Goal: Task Accomplishment & Management: Complete application form

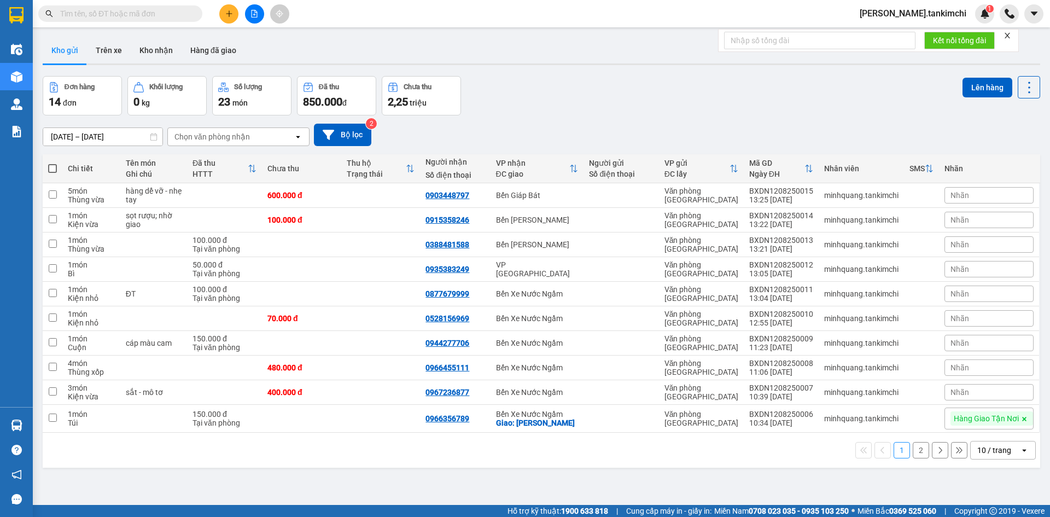
click at [153, 16] on input "text" at bounding box center [124, 14] width 129 height 12
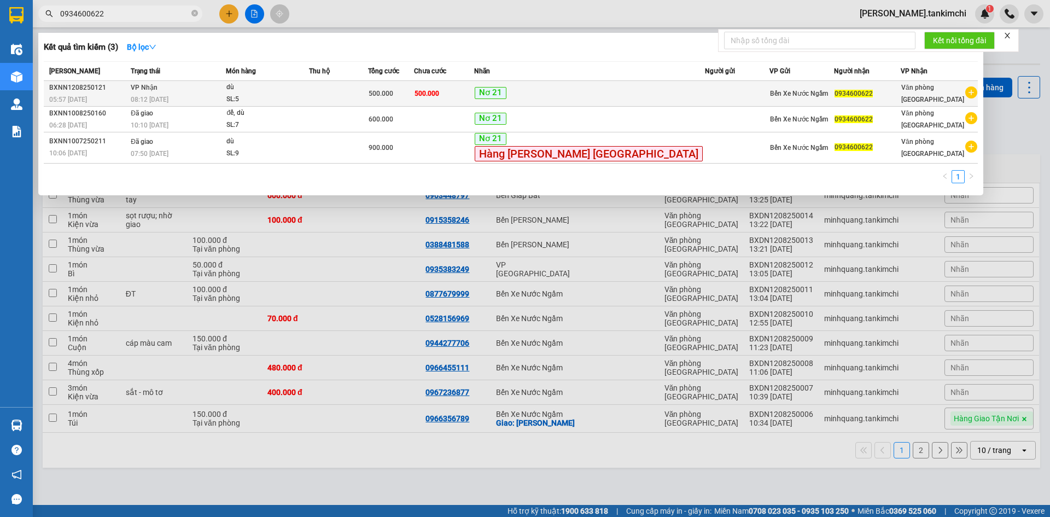
type input "0934600622"
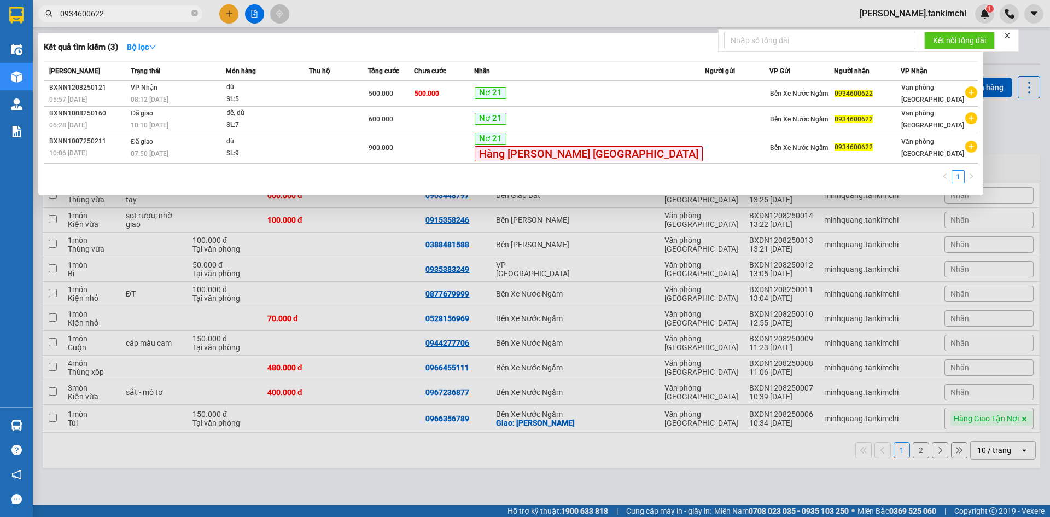
click at [226, 88] on td "[PERSON_NAME] 08:12 [DATE]" at bounding box center [177, 94] width 98 height 26
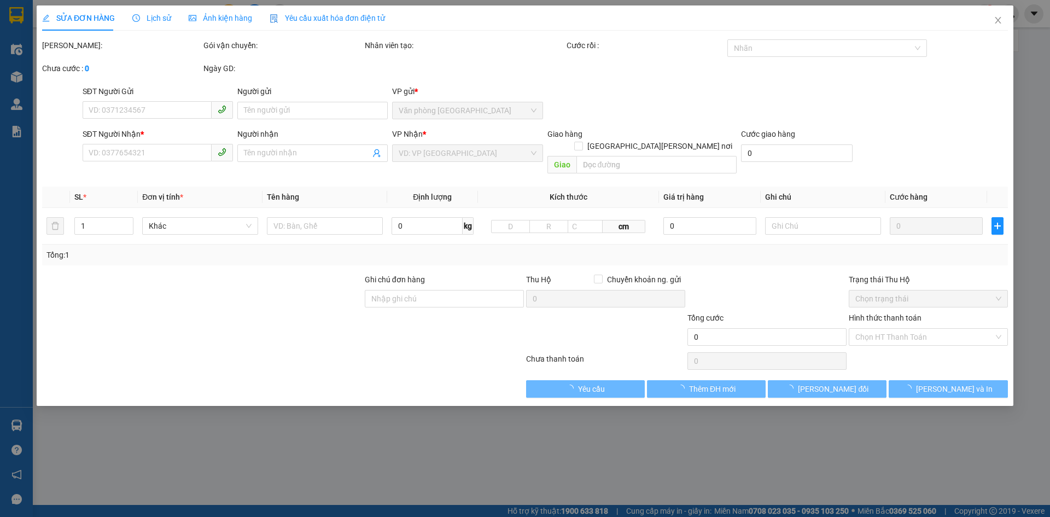
type input "0934600622"
type input "500.000"
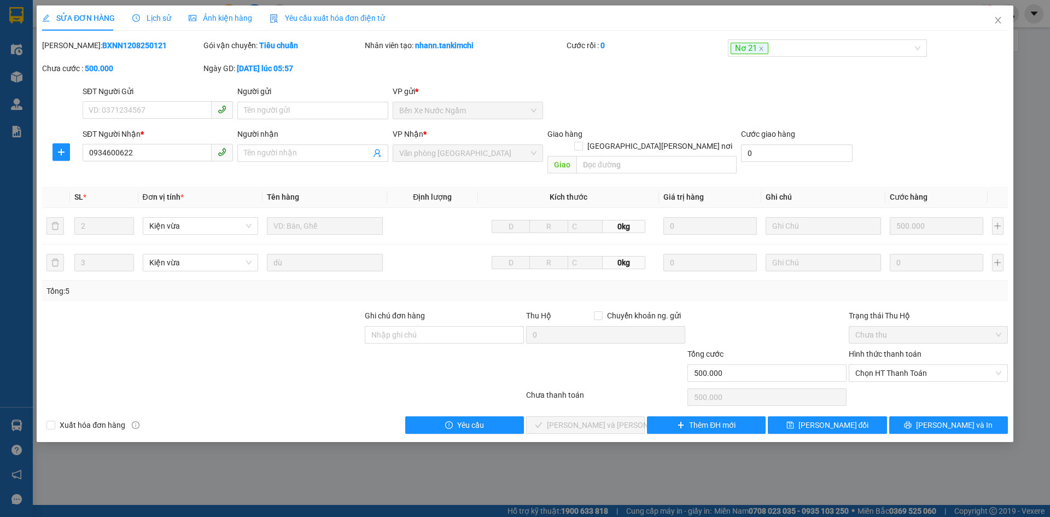
click at [161, 14] on span "Lịch sử" at bounding box center [151, 18] width 39 height 9
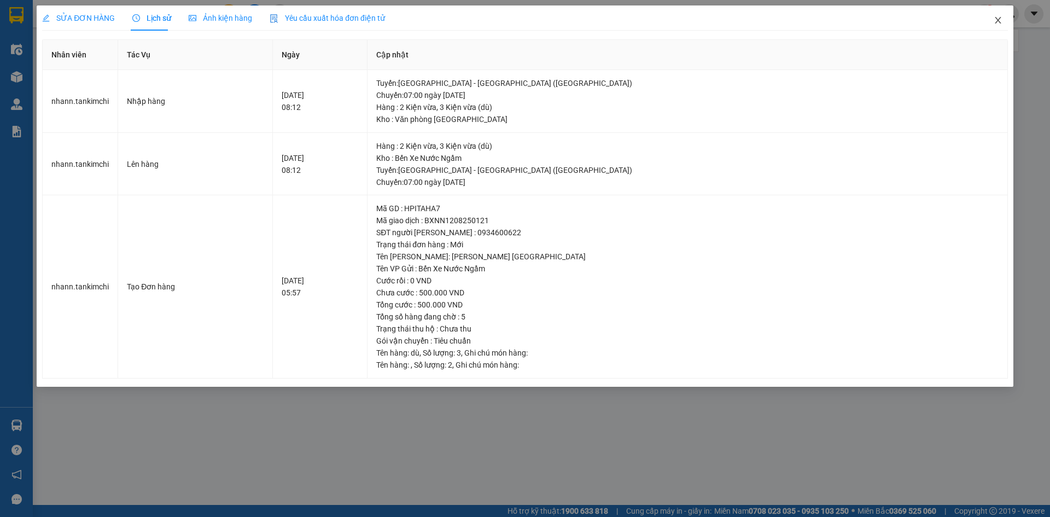
drag, startPoint x: 994, startPoint y: 20, endPoint x: 804, endPoint y: 2, distance: 190.6
click at [977, 19] on div "SỬA ĐƠN HÀNG Lịch sử [PERSON_NAME] hàng Yêu cầu xuất [PERSON_NAME] điện tử Tota…" at bounding box center [525, 195] width 977 height 381
click at [998, 19] on icon "close" at bounding box center [998, 20] width 9 height 9
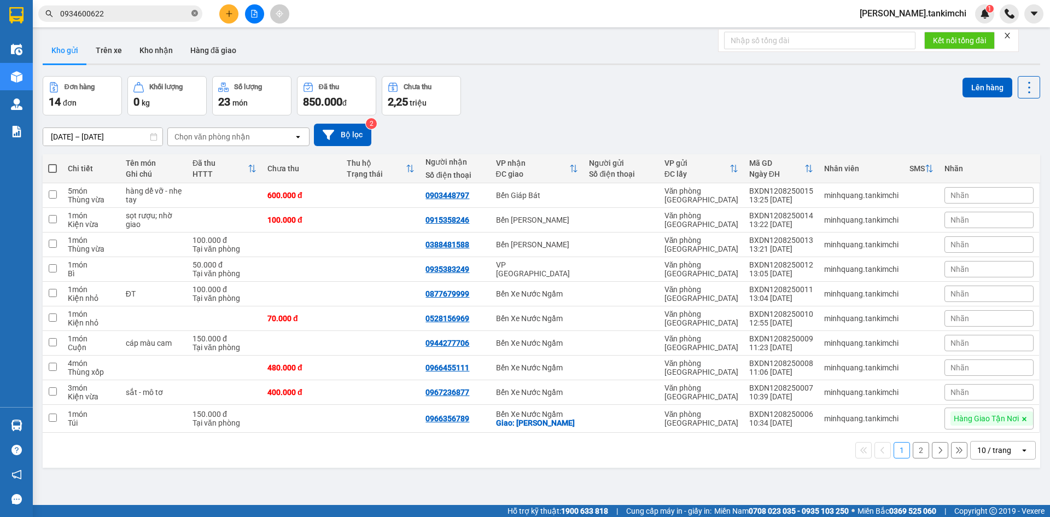
click at [197, 13] on icon "close-circle" at bounding box center [194, 13] width 7 height 7
click at [156, 14] on input "text" at bounding box center [124, 14] width 129 height 12
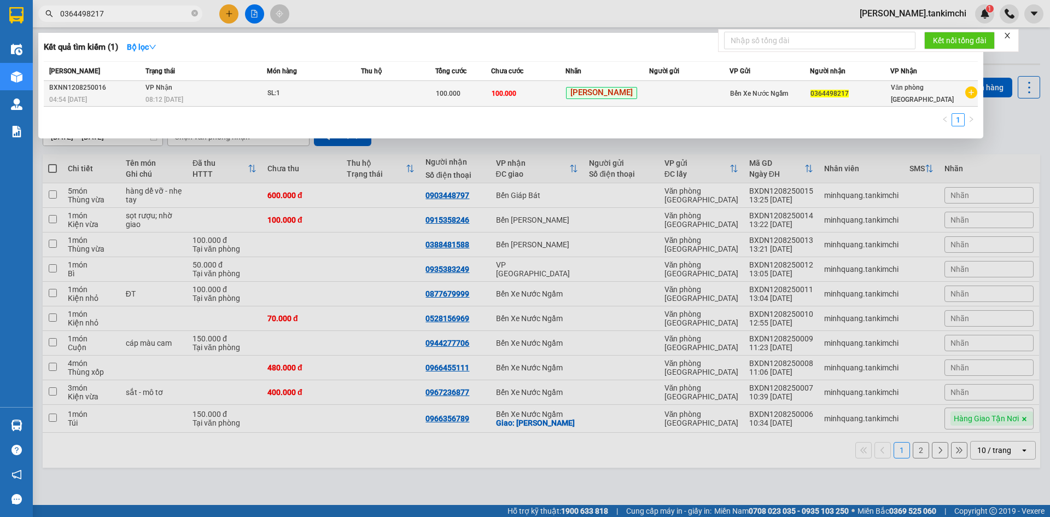
type input "0364498217"
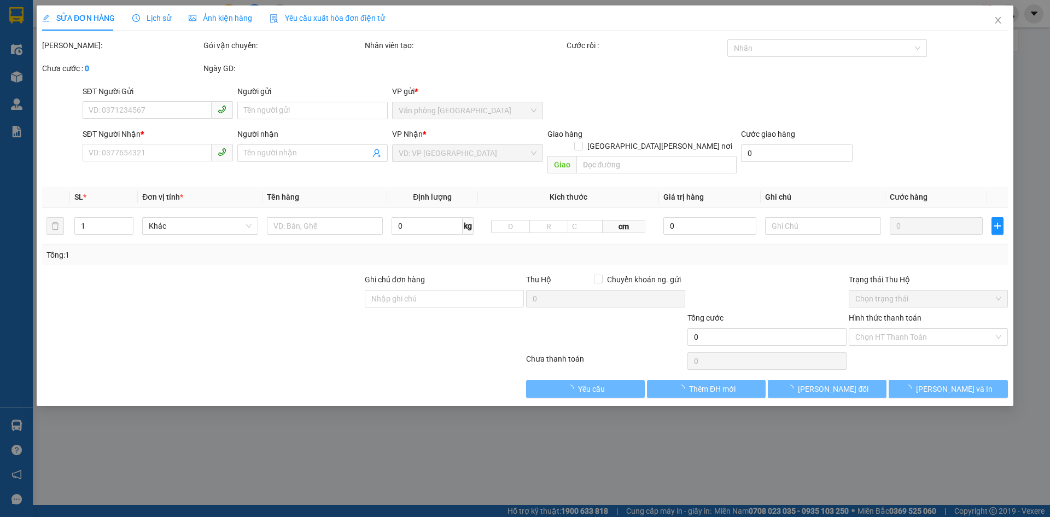
type input "0364498217"
type input "100.000"
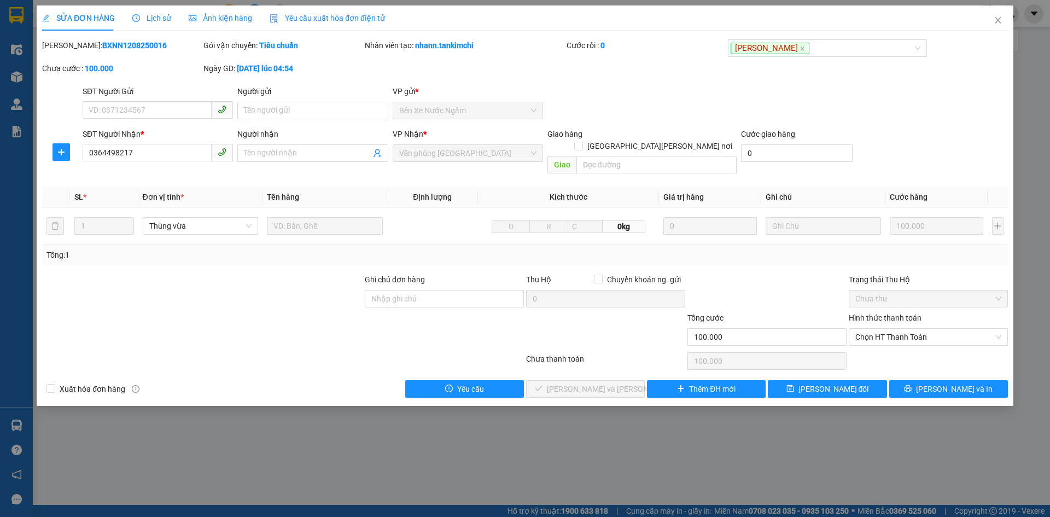
click at [155, 18] on span "Lịch sử" at bounding box center [151, 18] width 39 height 9
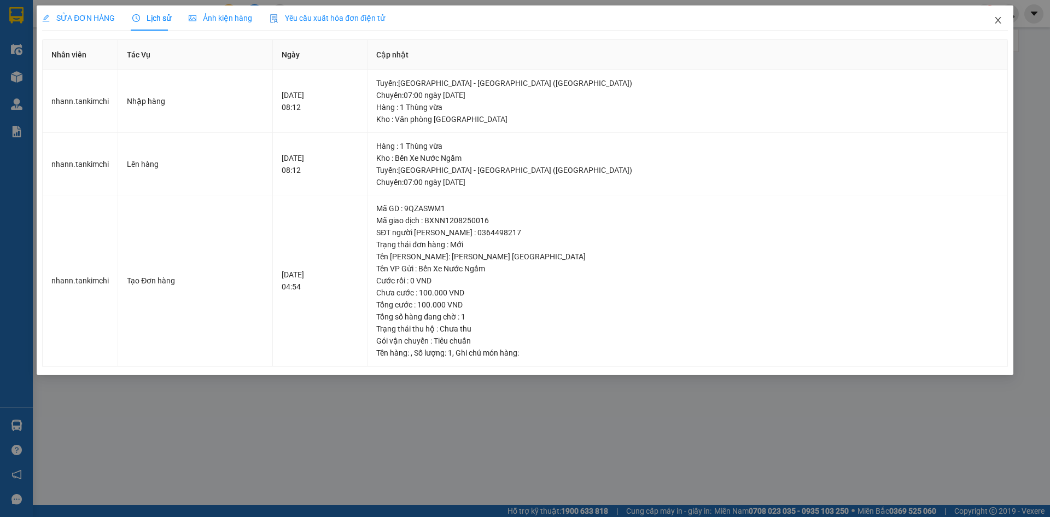
drag, startPoint x: 996, startPoint y: 20, endPoint x: 895, endPoint y: 0, distance: 103.1
click at [987, 18] on span "Close" at bounding box center [998, 20] width 31 height 31
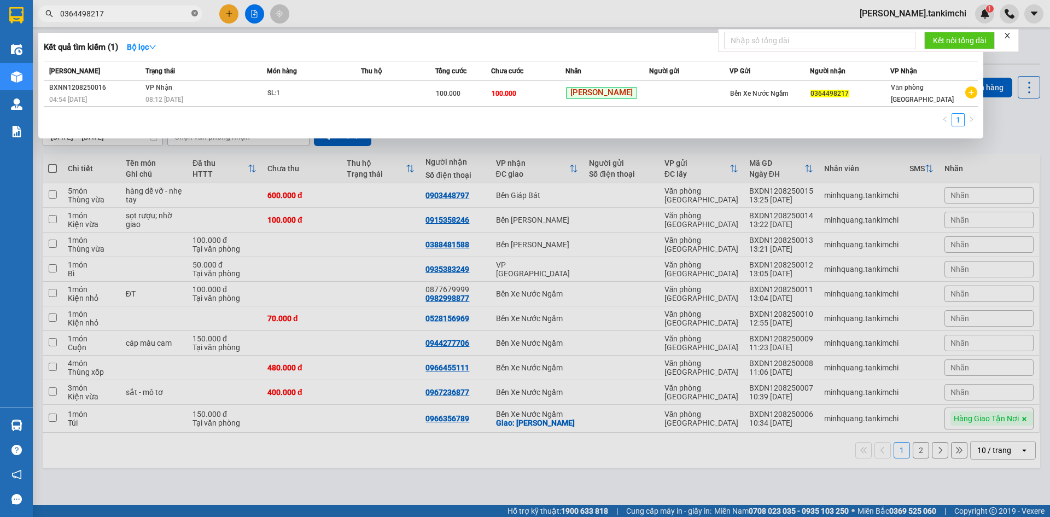
click at [194, 15] on icon "close-circle" at bounding box center [194, 13] width 7 height 7
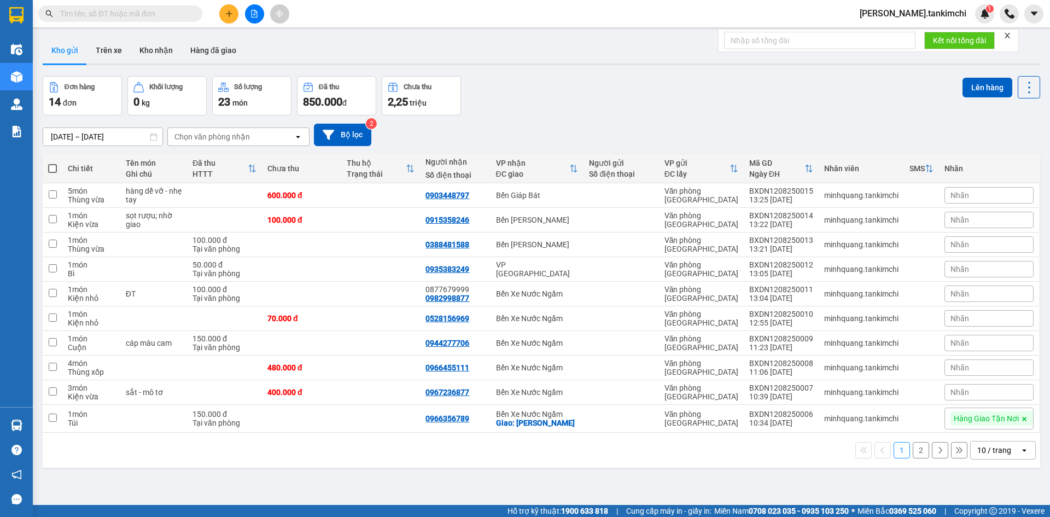
click at [174, 14] on input "text" at bounding box center [124, 14] width 129 height 12
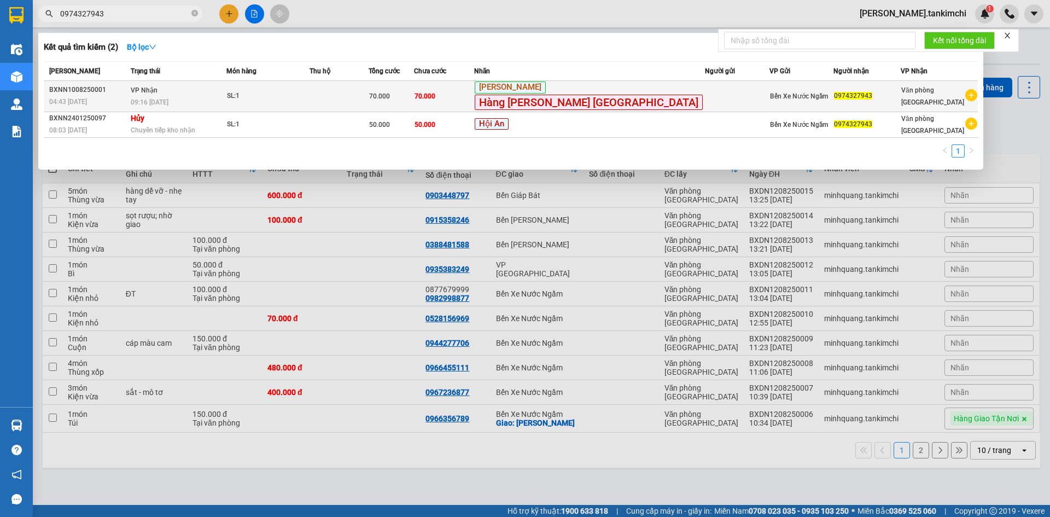
type input "0974327943"
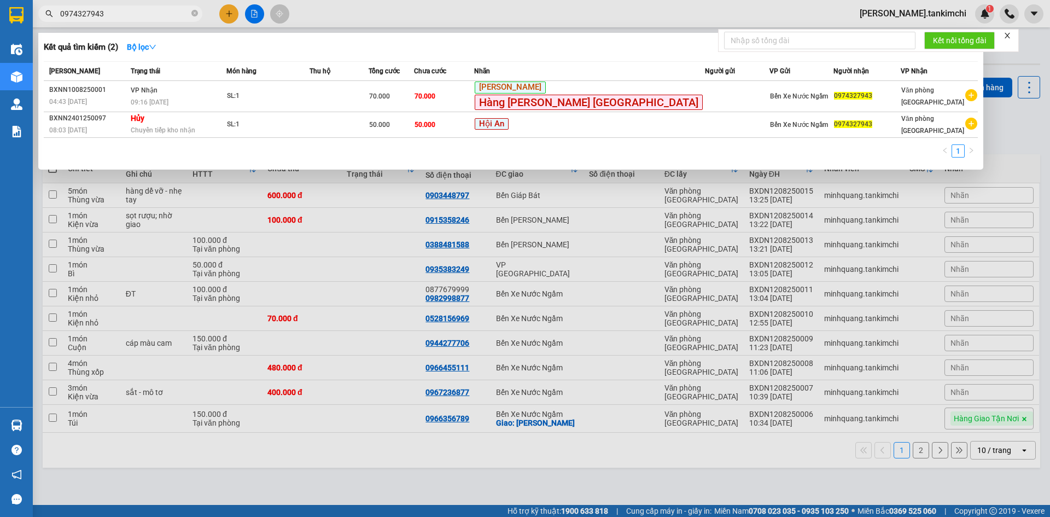
click at [285, 101] on div "SL: 1" at bounding box center [268, 96] width 82 height 12
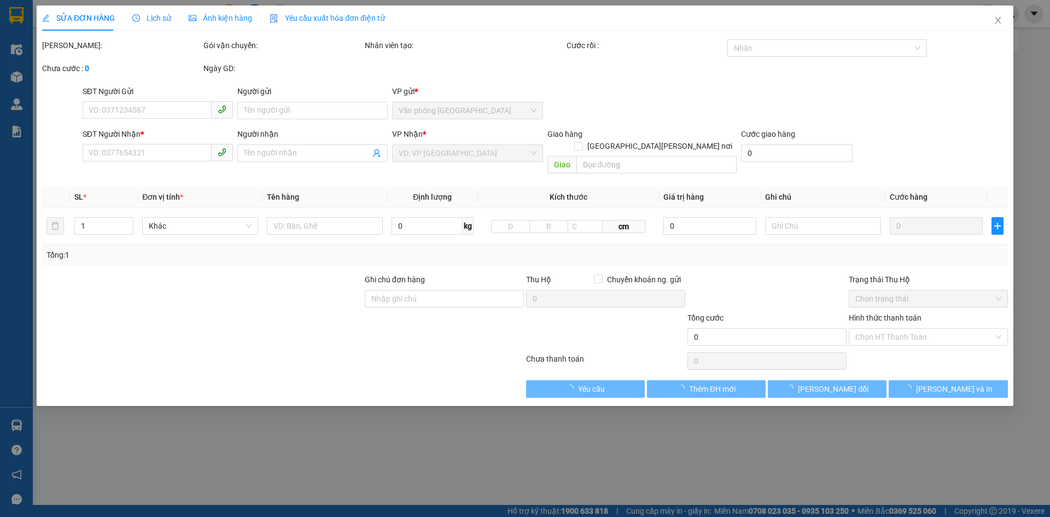
type input "0974327943"
type input "70.000"
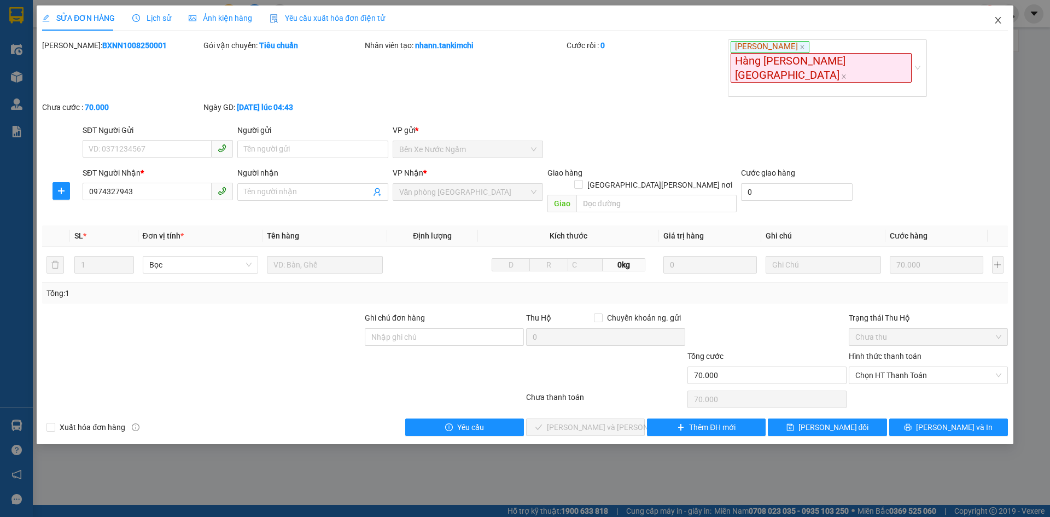
drag, startPoint x: 1004, startPoint y: 19, endPoint x: 923, endPoint y: 3, distance: 81.9
click at [1002, 19] on span "Close" at bounding box center [998, 20] width 31 height 31
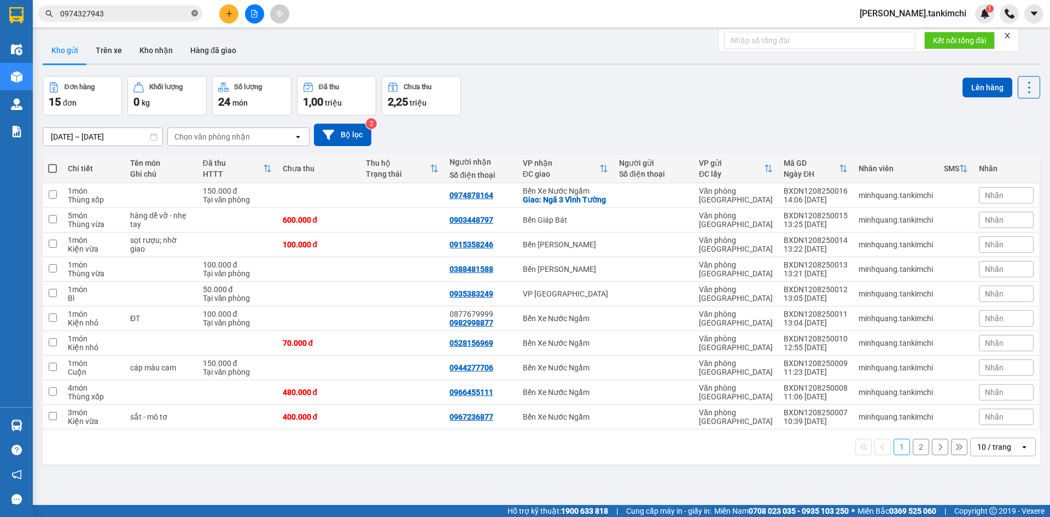
click at [195, 14] on icon "close-circle" at bounding box center [194, 13] width 7 height 7
click at [116, 14] on input "text" at bounding box center [124, 14] width 129 height 12
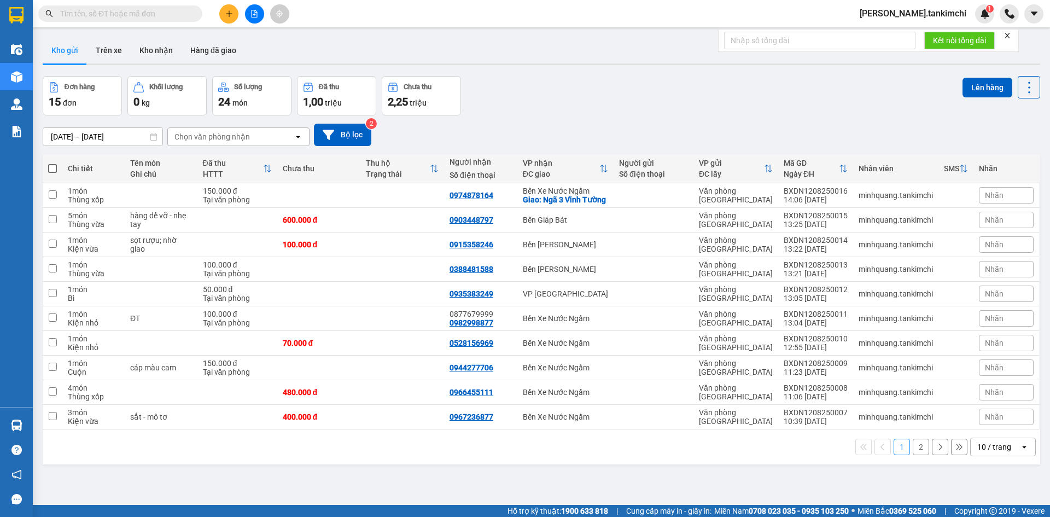
click at [116, 14] on input "text" at bounding box center [124, 14] width 129 height 12
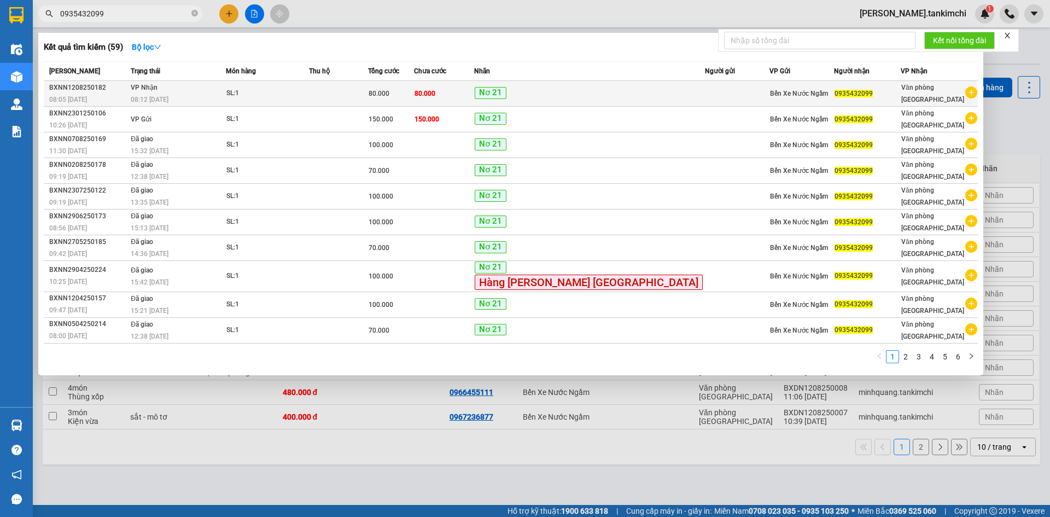
type input "0935432099"
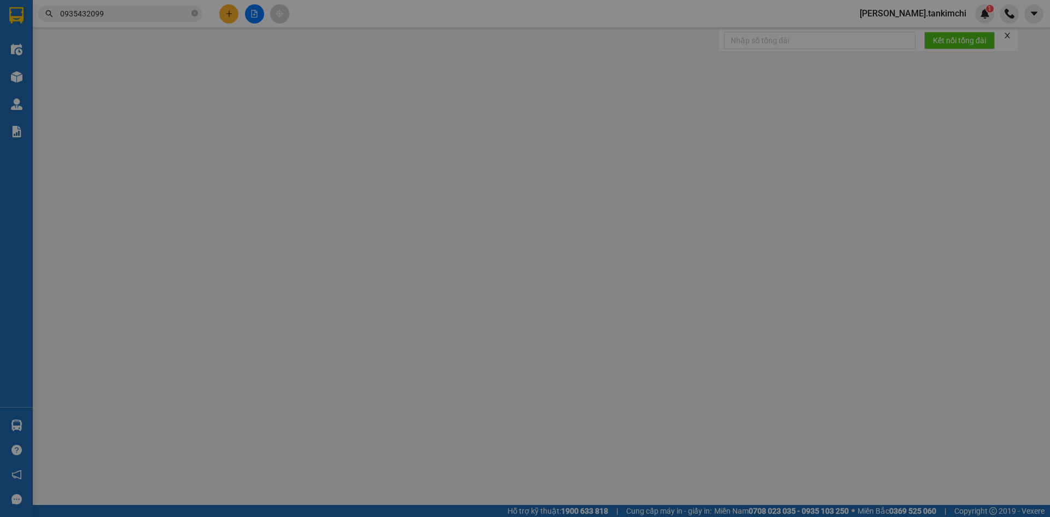
type input "0935432099"
type input "80.000"
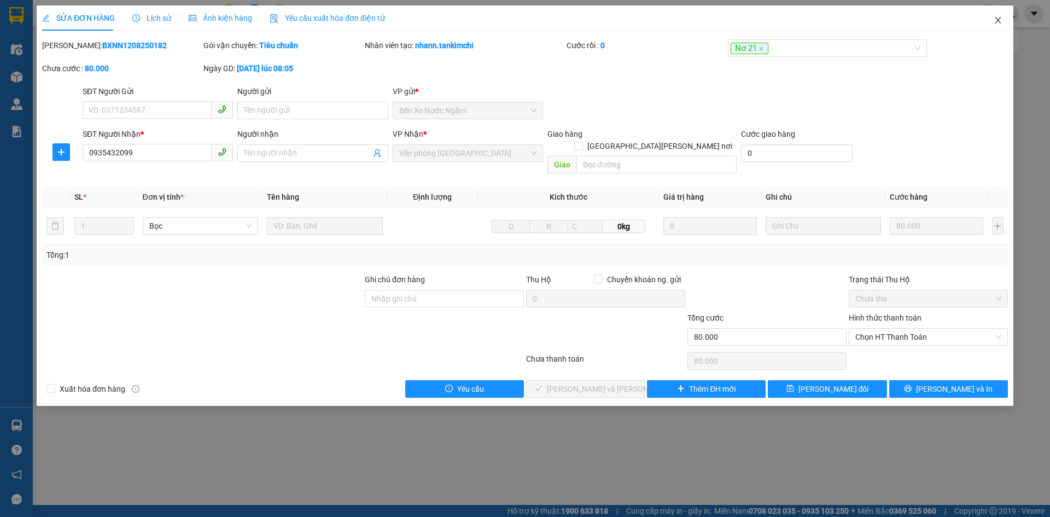
drag, startPoint x: 1002, startPoint y: 20, endPoint x: 940, endPoint y: 5, distance: 63.5
click at [998, 19] on icon "close" at bounding box center [998, 20] width 9 height 9
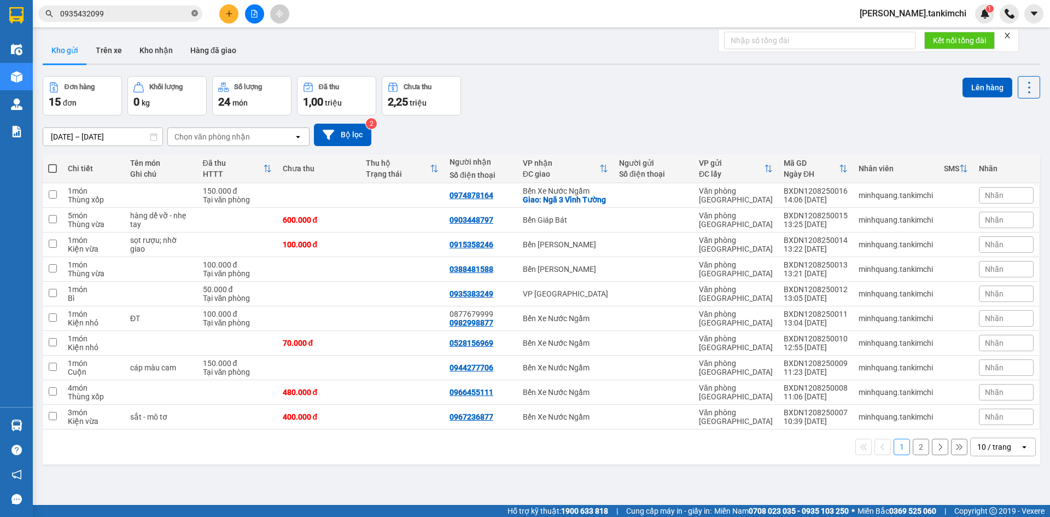
click at [192, 13] on icon "close-circle" at bounding box center [194, 13] width 7 height 7
